Goal: Find specific page/section: Find specific page/section

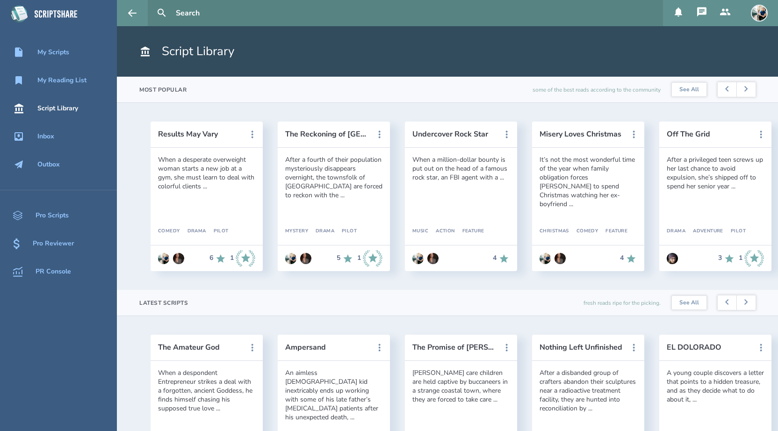
click at [181, 16] on input "text" at bounding box center [415, 13] width 487 height 26
type input "[PERSON_NAME]"
click at [151, 3] on button at bounding box center [161, 13] width 21 height 21
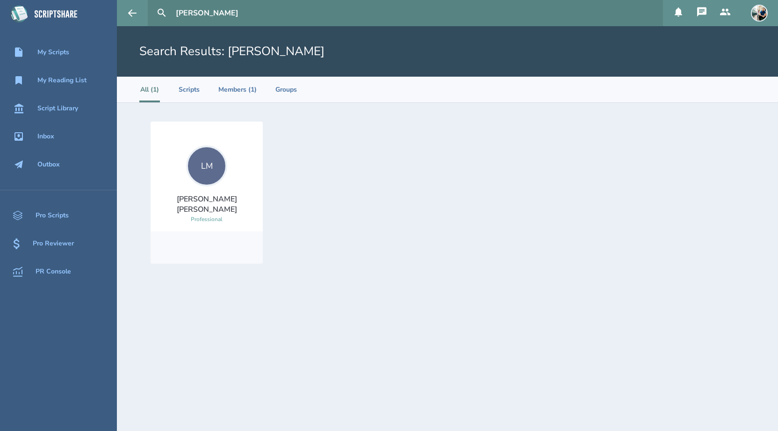
click at [208, 179] on div "LM" at bounding box center [206, 165] width 41 height 41
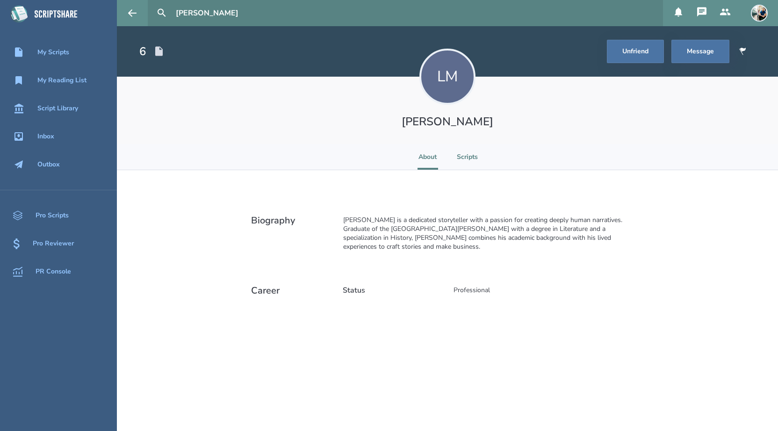
click at [469, 160] on li "Scripts" at bounding box center [467, 157] width 21 height 26
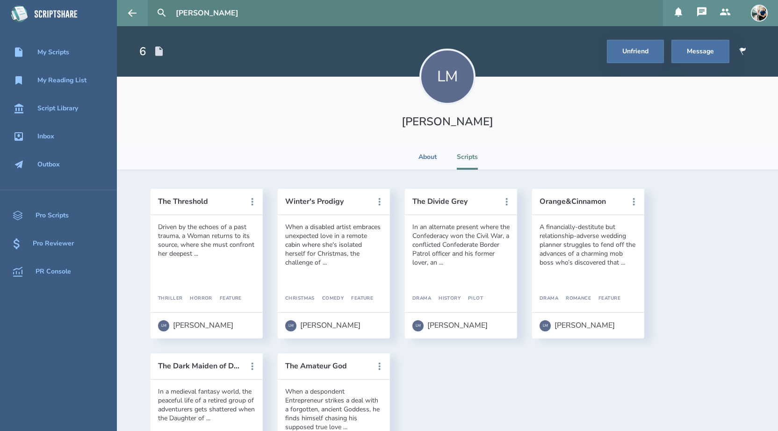
scroll to position [91, 0]
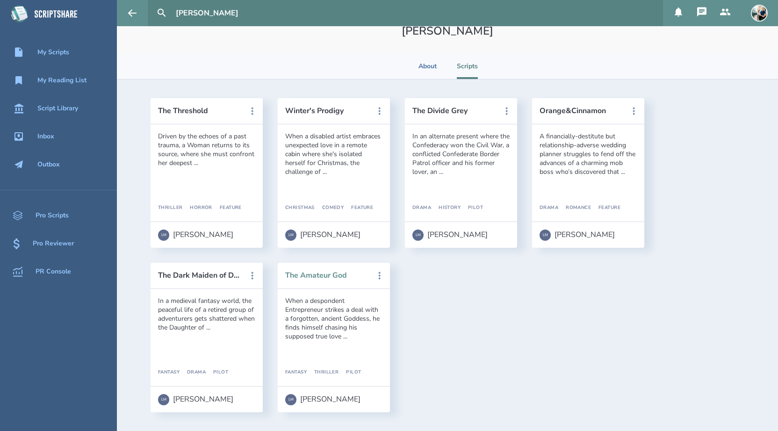
click at [346, 274] on button "The Amateur God" at bounding box center [327, 275] width 84 height 8
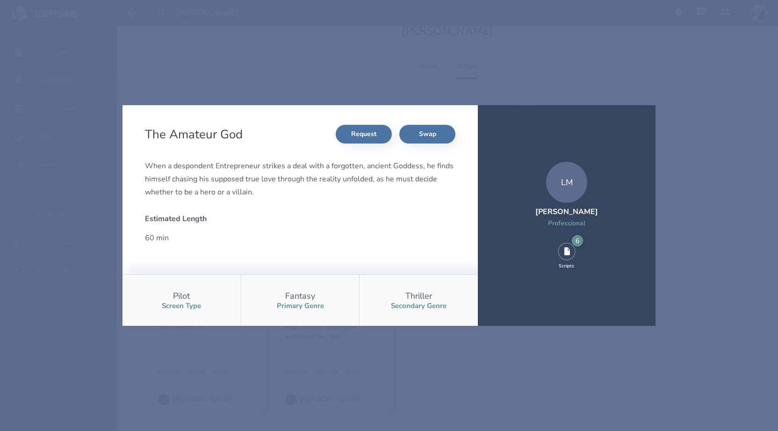
click at [360, 78] on div "The Amateur God Request Swap When a despondent Entrepreneur strikes a deal with…" at bounding box center [389, 215] width 778 height 431
